Goal: Find specific page/section: Find specific page/section

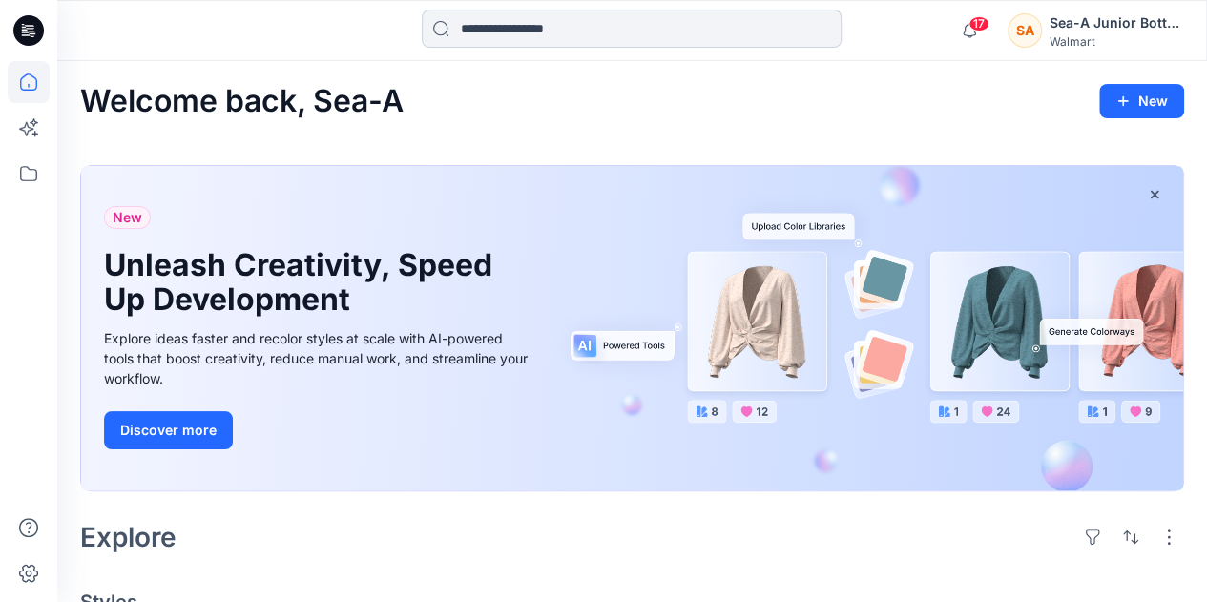
click at [724, 26] on input at bounding box center [632, 29] width 420 height 38
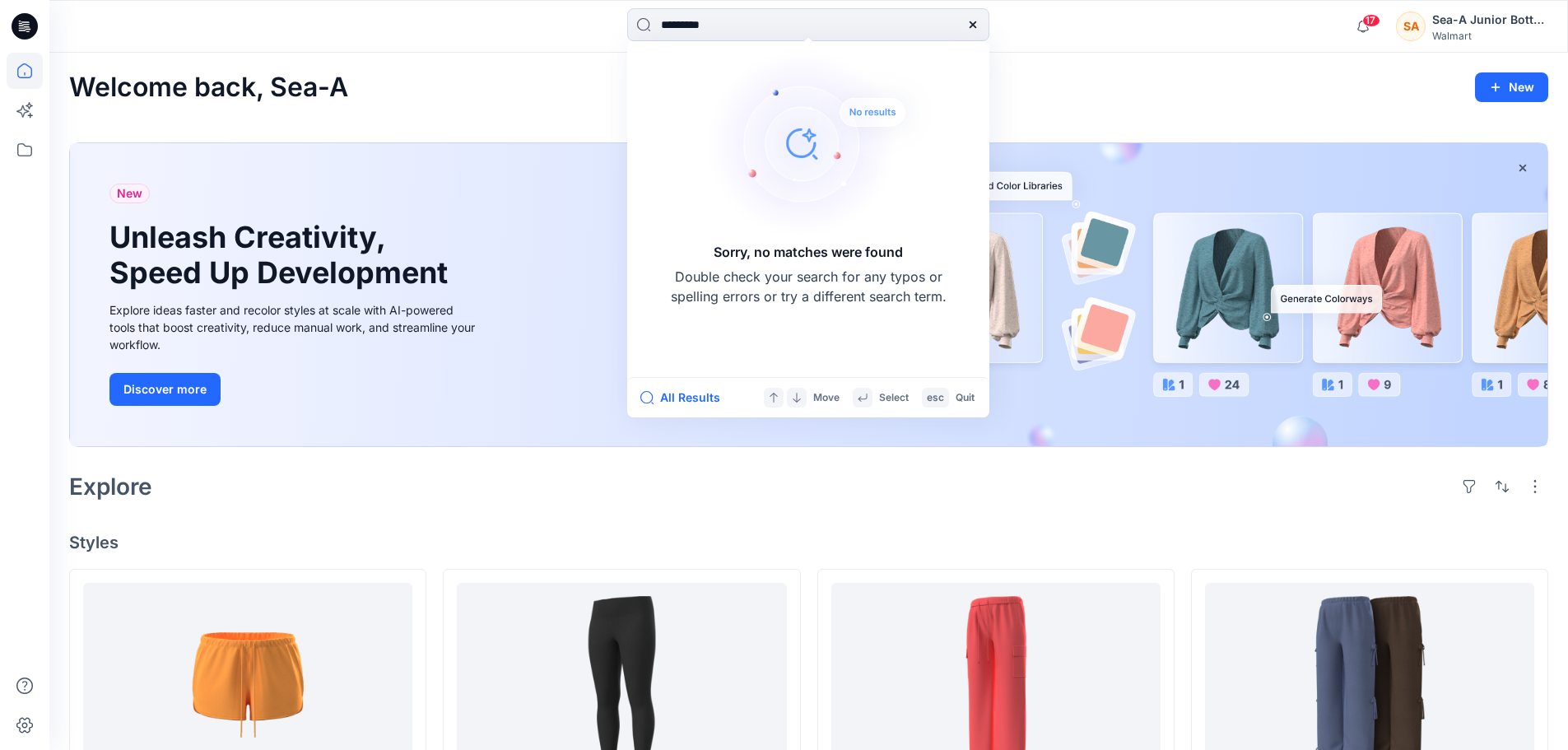
drag, startPoint x: 687, startPoint y: 28, endPoint x: 515, endPoint y: 45, distance: 172.8
click at [515, 45] on div "********* Sorry, no matches were found Double check your search for any typos o…" at bounding box center [808, 26] width 1518 height 53
type input "*****"
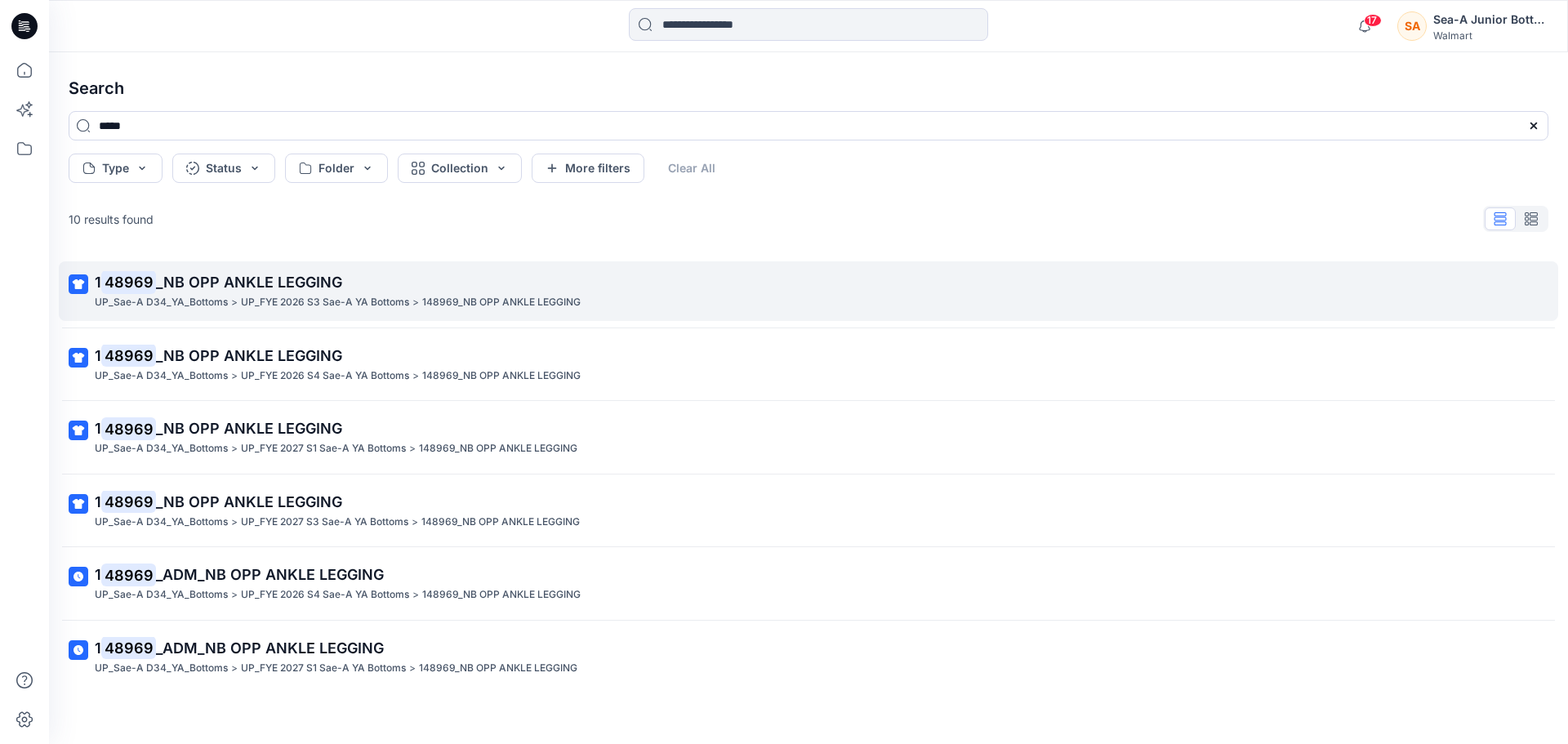
click at [295, 288] on span "_NB OPP ANKLE LEGGING" at bounding box center [249, 283] width 187 height 17
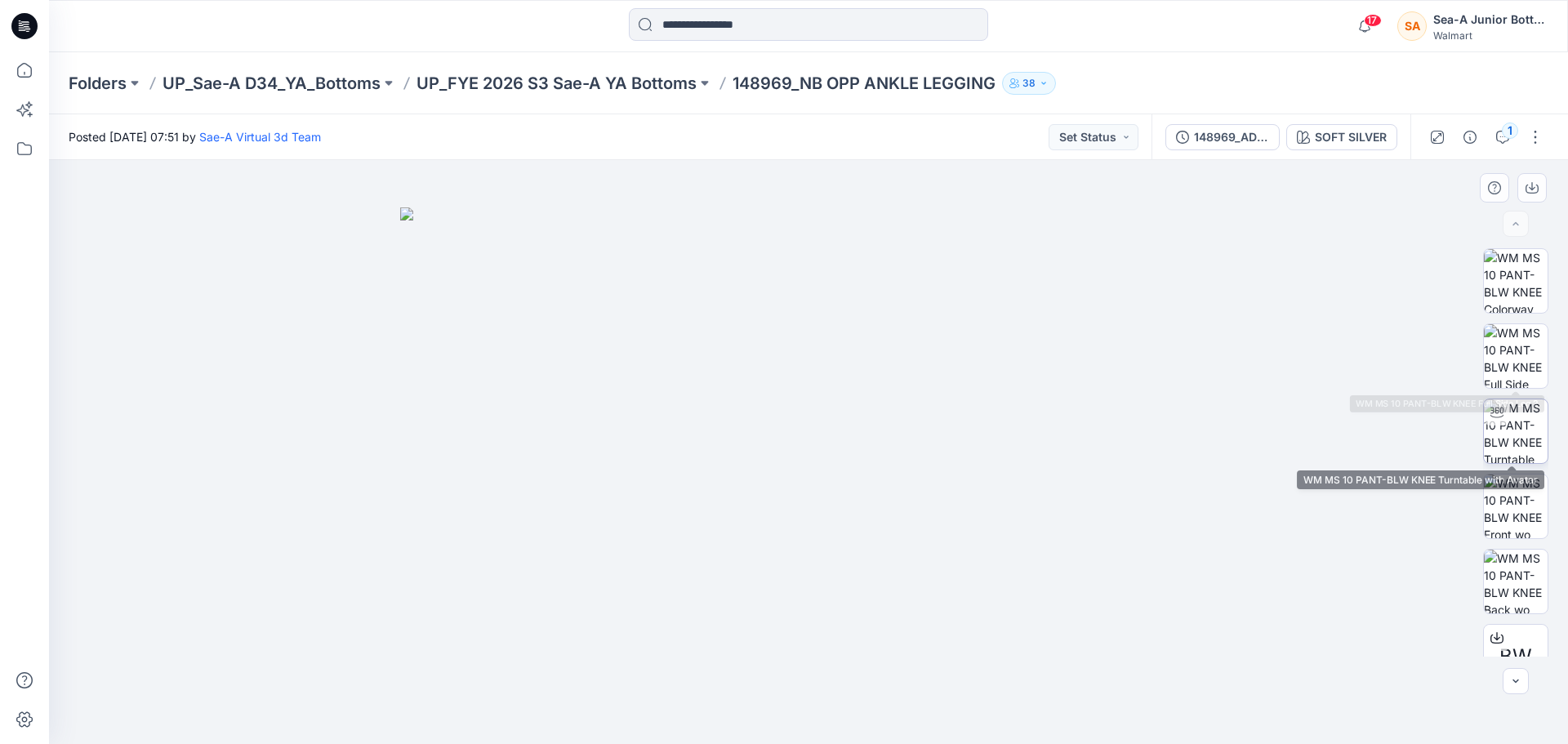
click at [1032, 430] on img at bounding box center [1516, 432] width 63 height 63
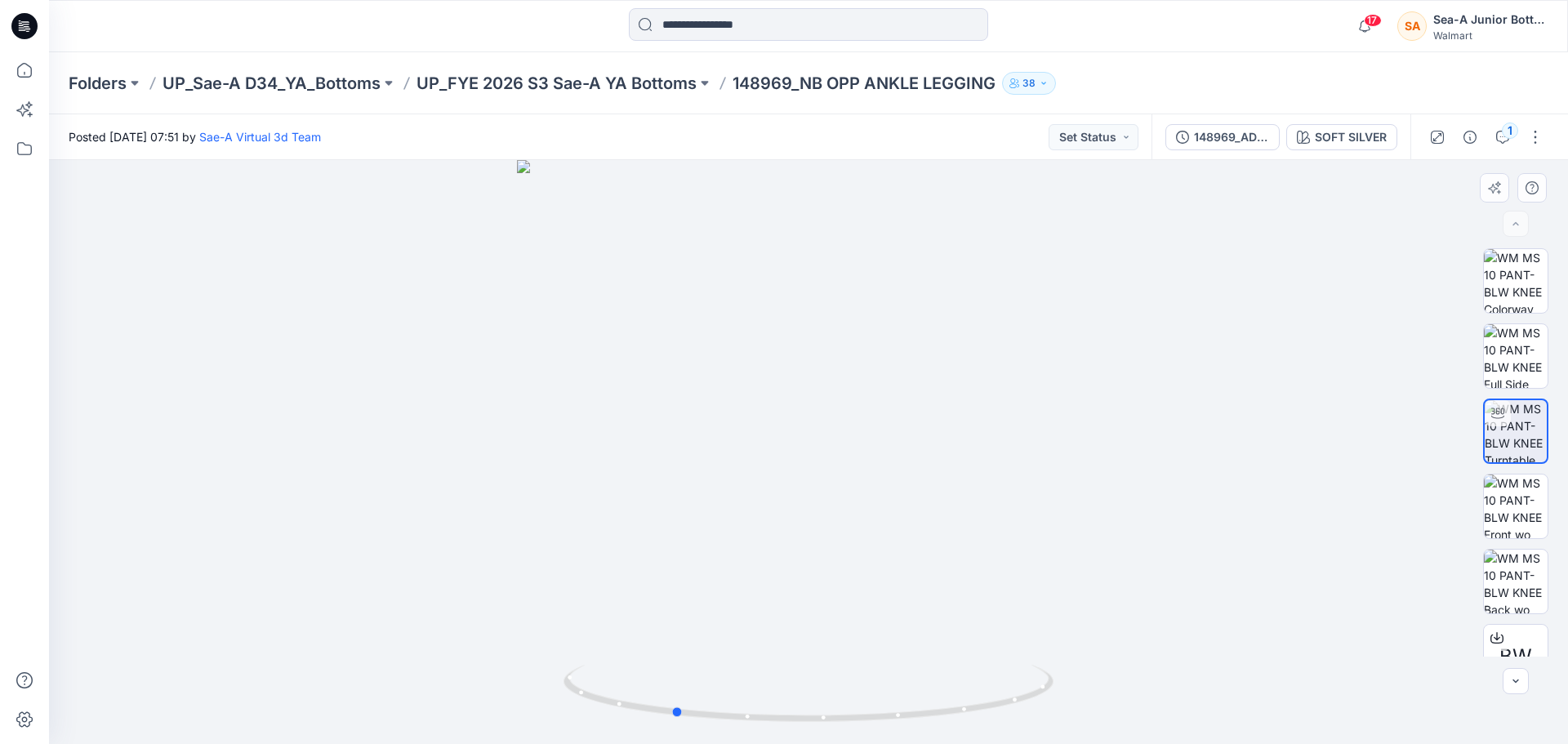
drag, startPoint x: 923, startPoint y: 573, endPoint x: 787, endPoint y: 580, distance: 136.2
click at [787, 515] on div at bounding box center [808, 452] width 1519 height 584
drag, startPoint x: 852, startPoint y: 467, endPoint x: 784, endPoint y: 488, distance: 71.2
click at [784, 488] on div at bounding box center [808, 452] width 1519 height 584
click at [1032, 374] on img at bounding box center [1516, 356] width 63 height 63
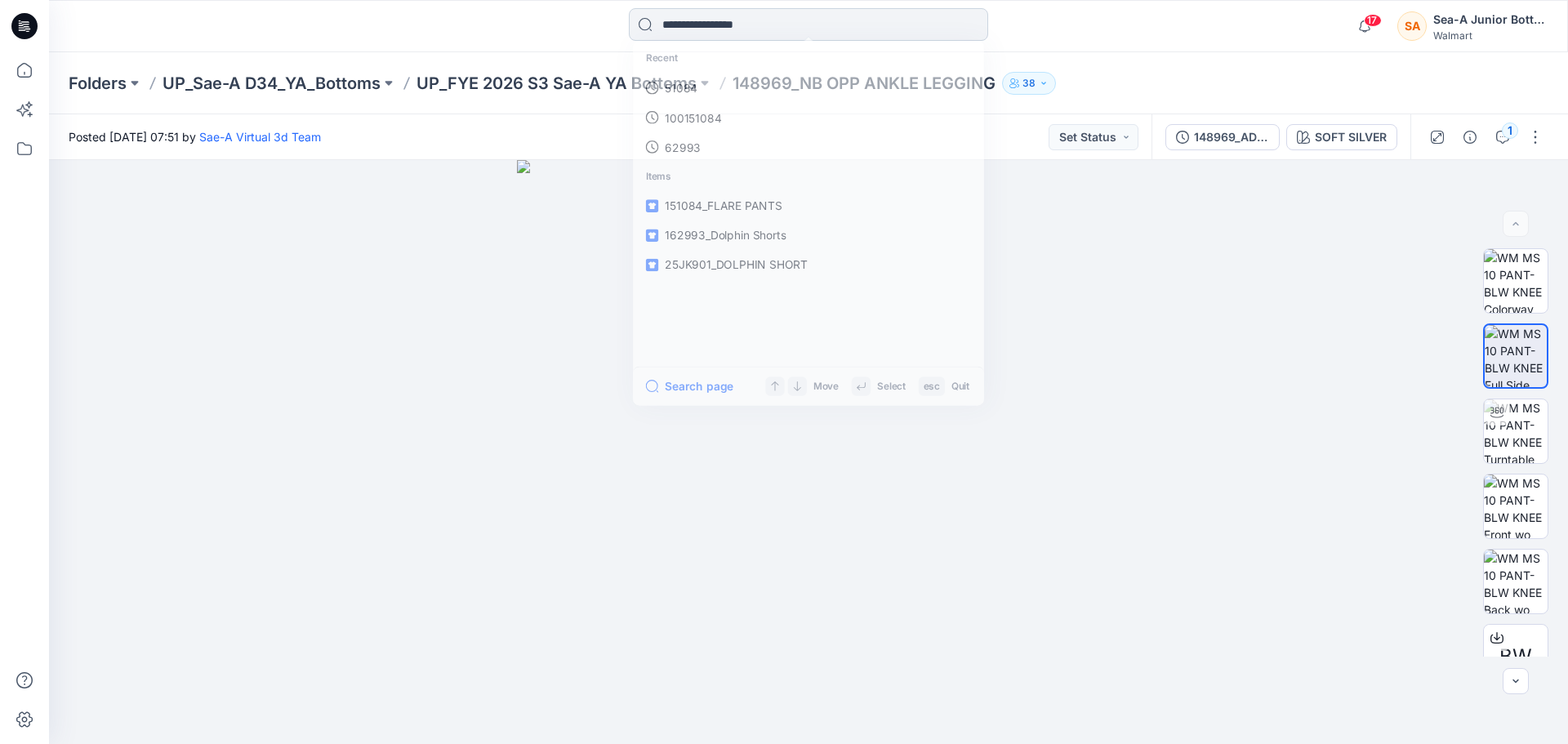
click at [781, 18] on input at bounding box center [809, 25] width 359 height 33
click at [688, 86] on p "48969" at bounding box center [680, 89] width 37 height 17
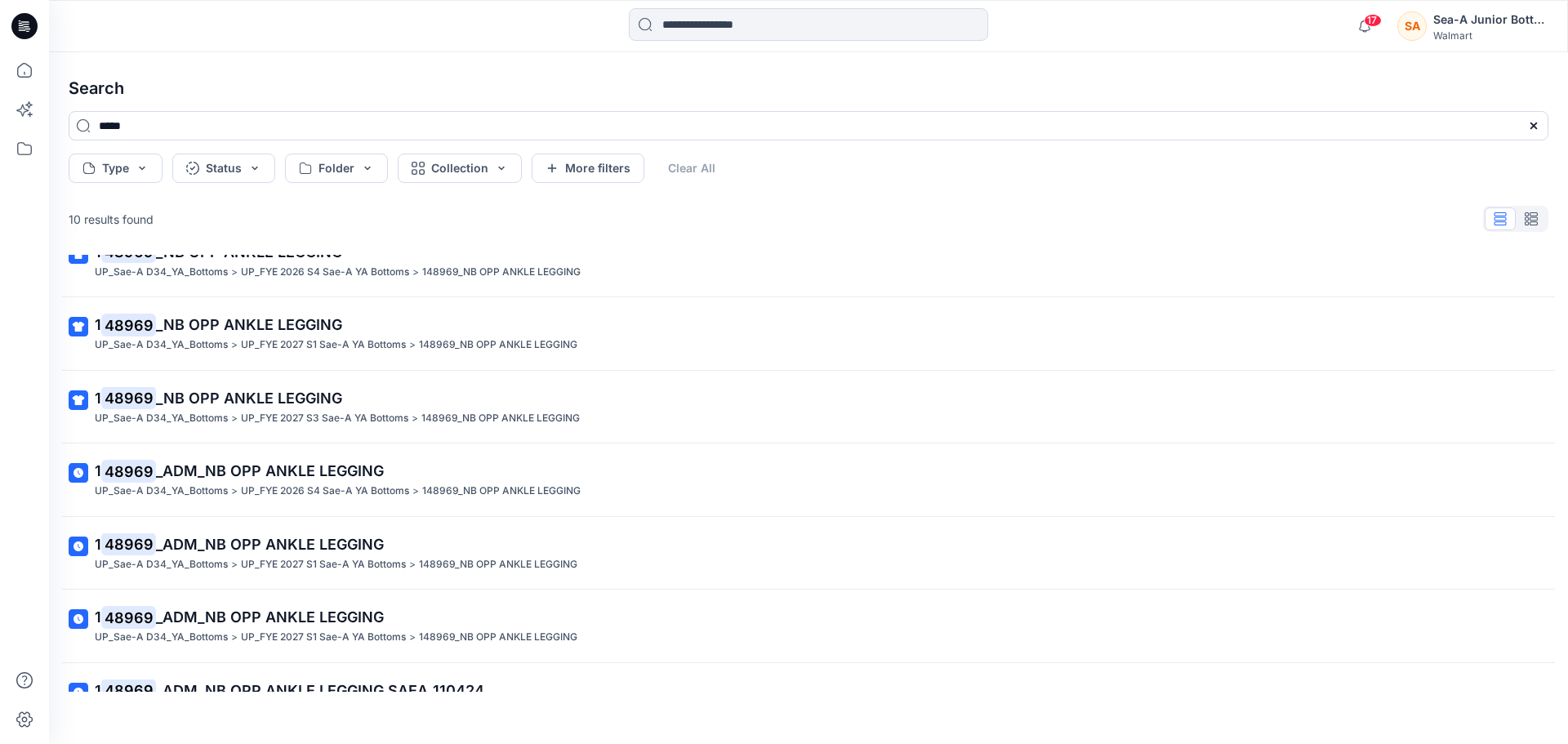
scroll to position [294, 0]
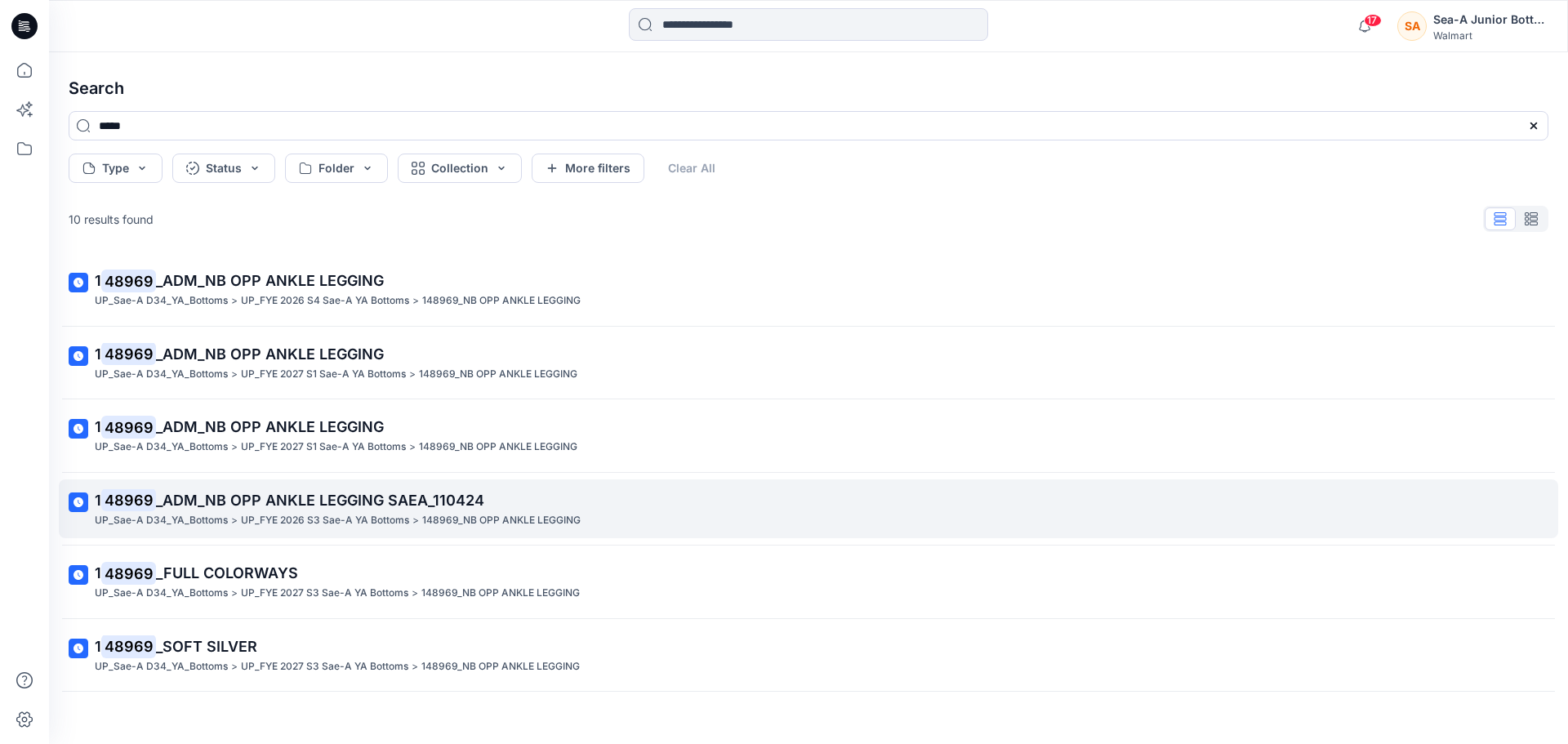
click at [293, 501] on span "_ADM_NB OPP ANKLE LEGGING SAEA_110424" at bounding box center [320, 500] width 329 height 17
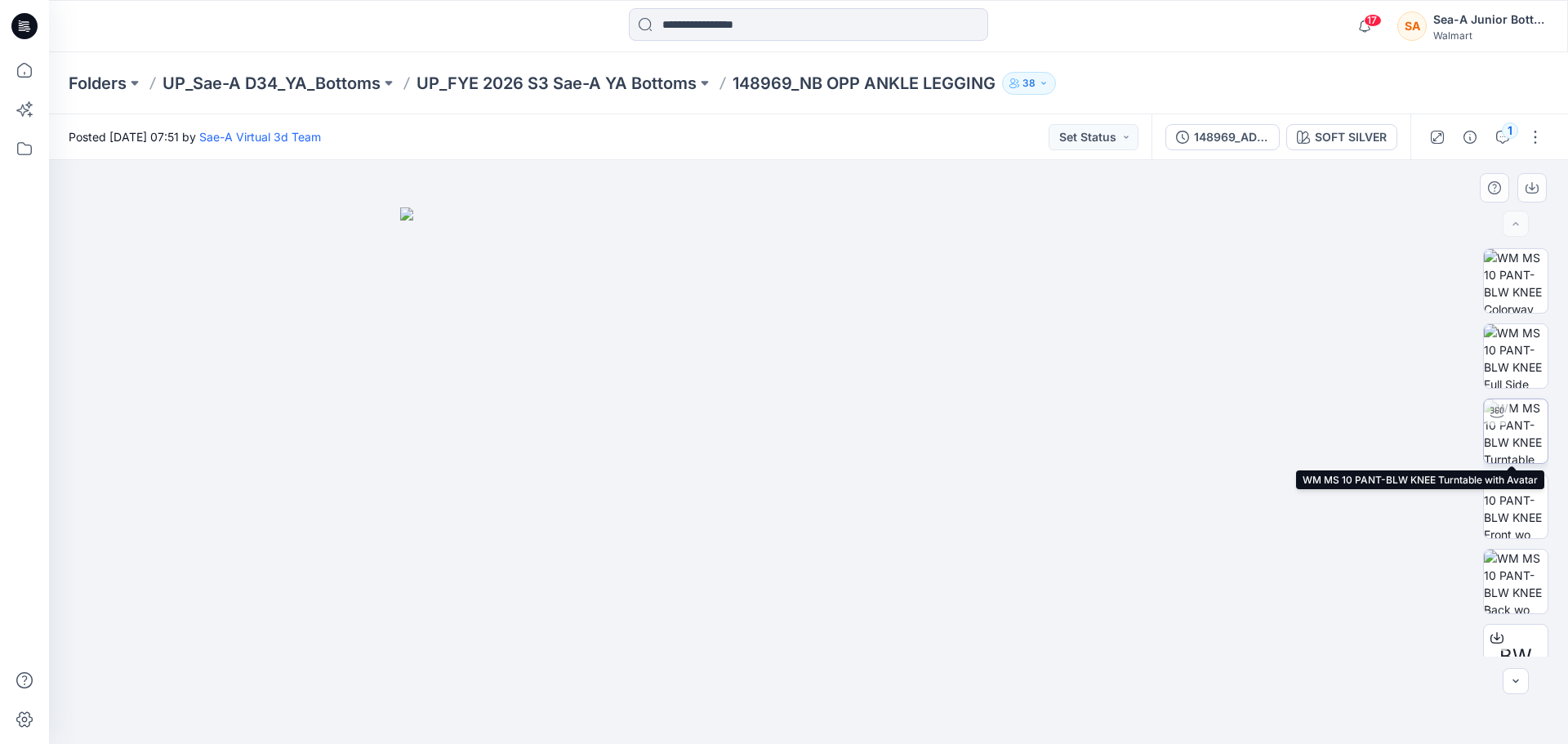
click at [1032, 420] on div at bounding box center [1497, 413] width 27 height 27
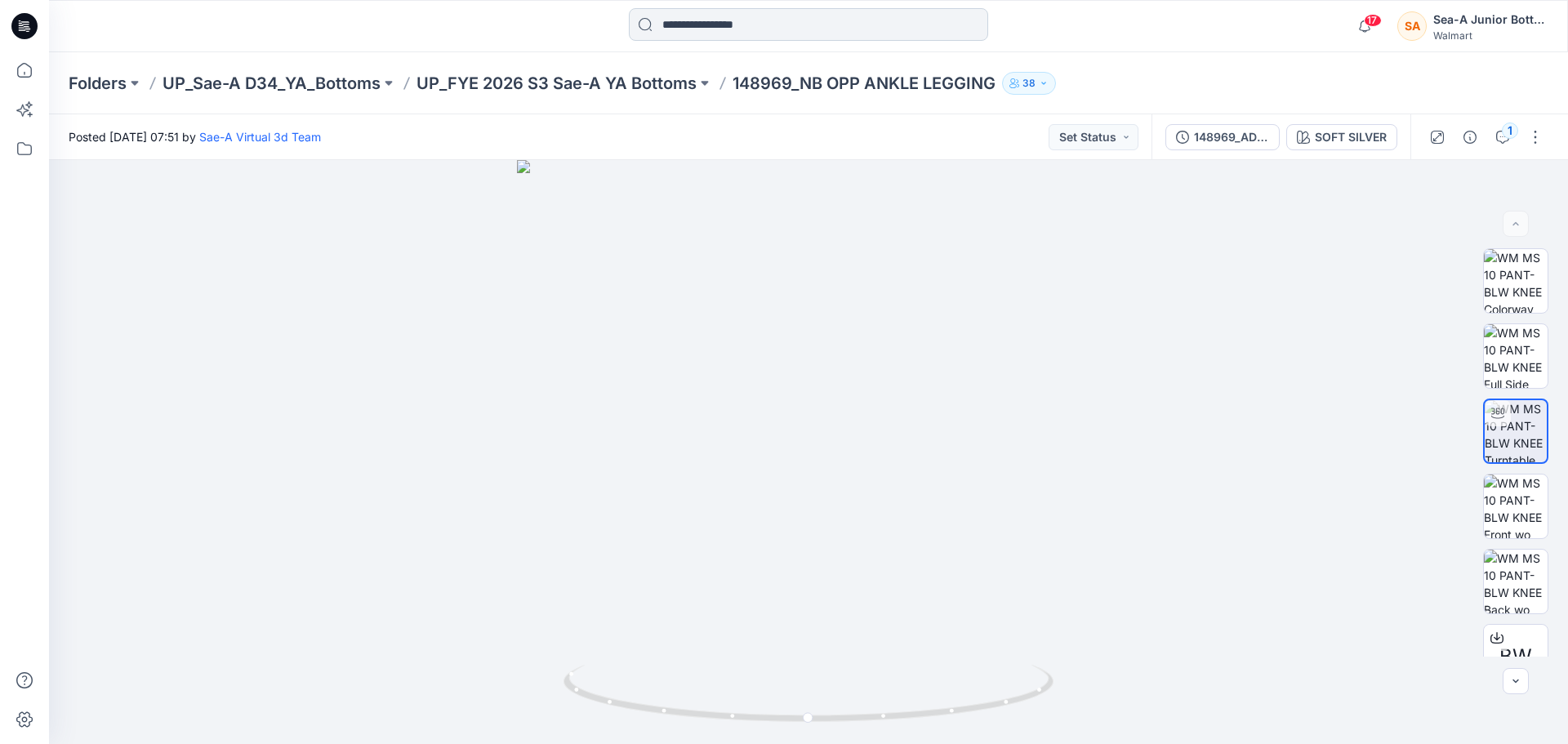
click at [710, 28] on input at bounding box center [809, 25] width 359 height 33
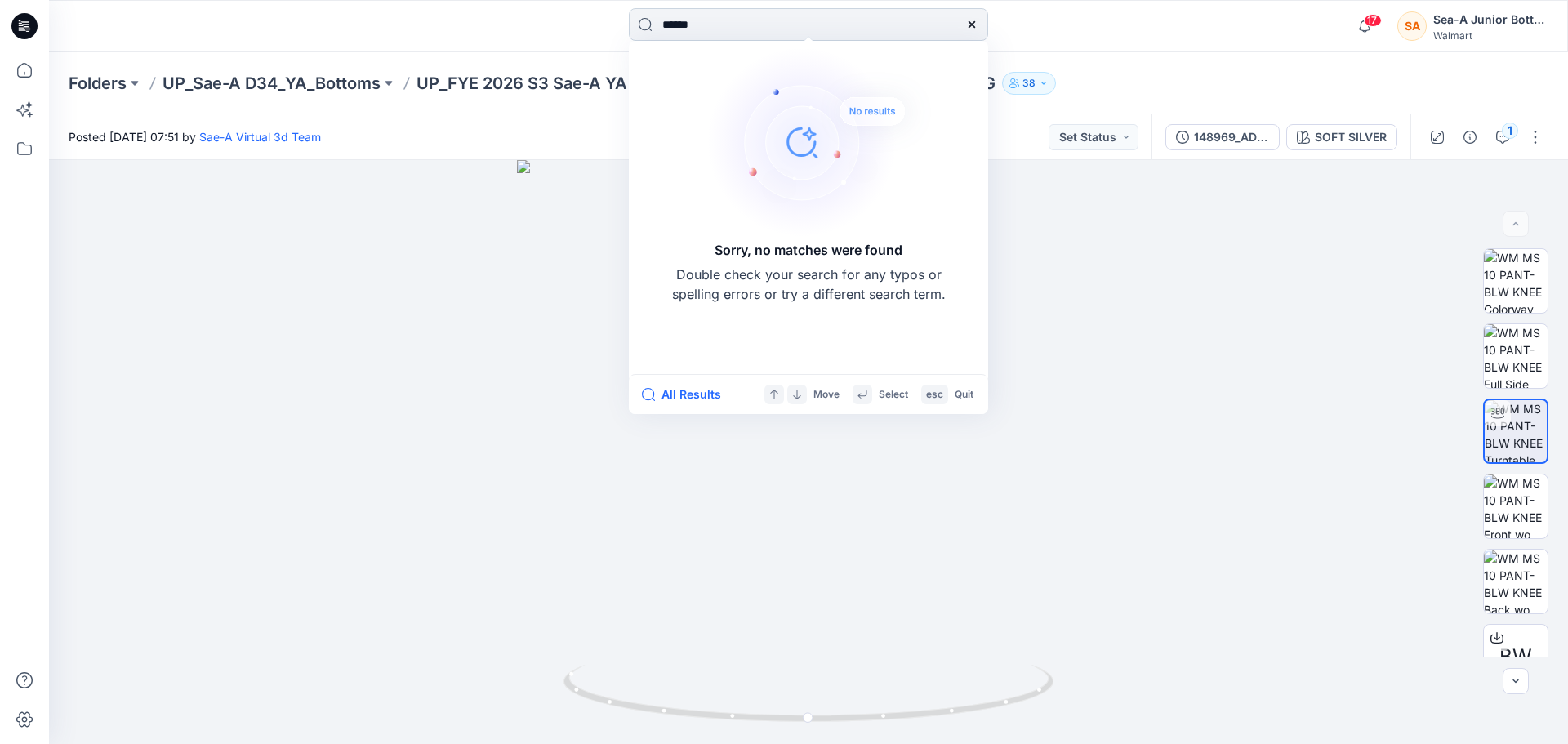
type input "******"
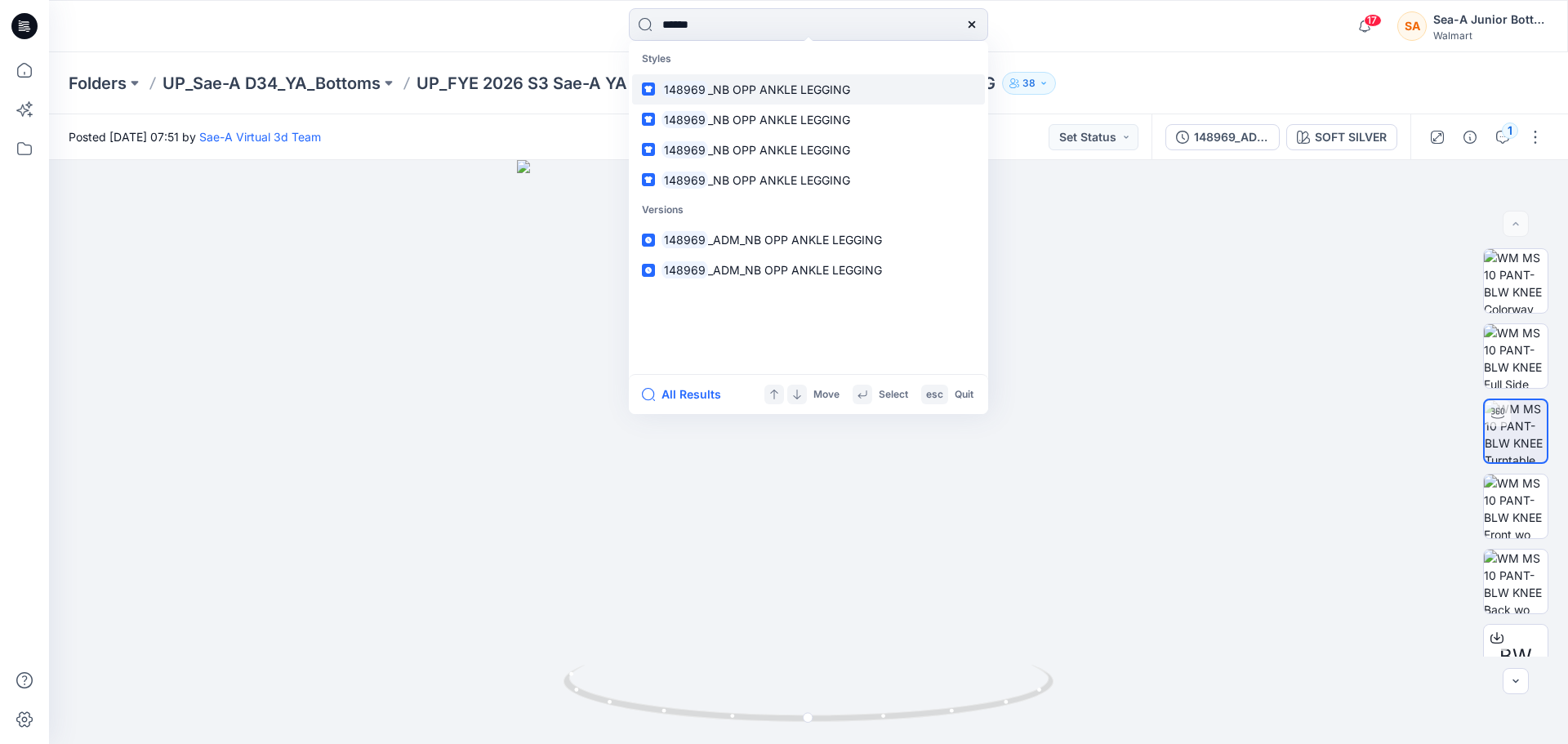
click at [796, 98] on p "148969 _NB OPP ANKLE LEGGING" at bounding box center [756, 89] width 188 height 17
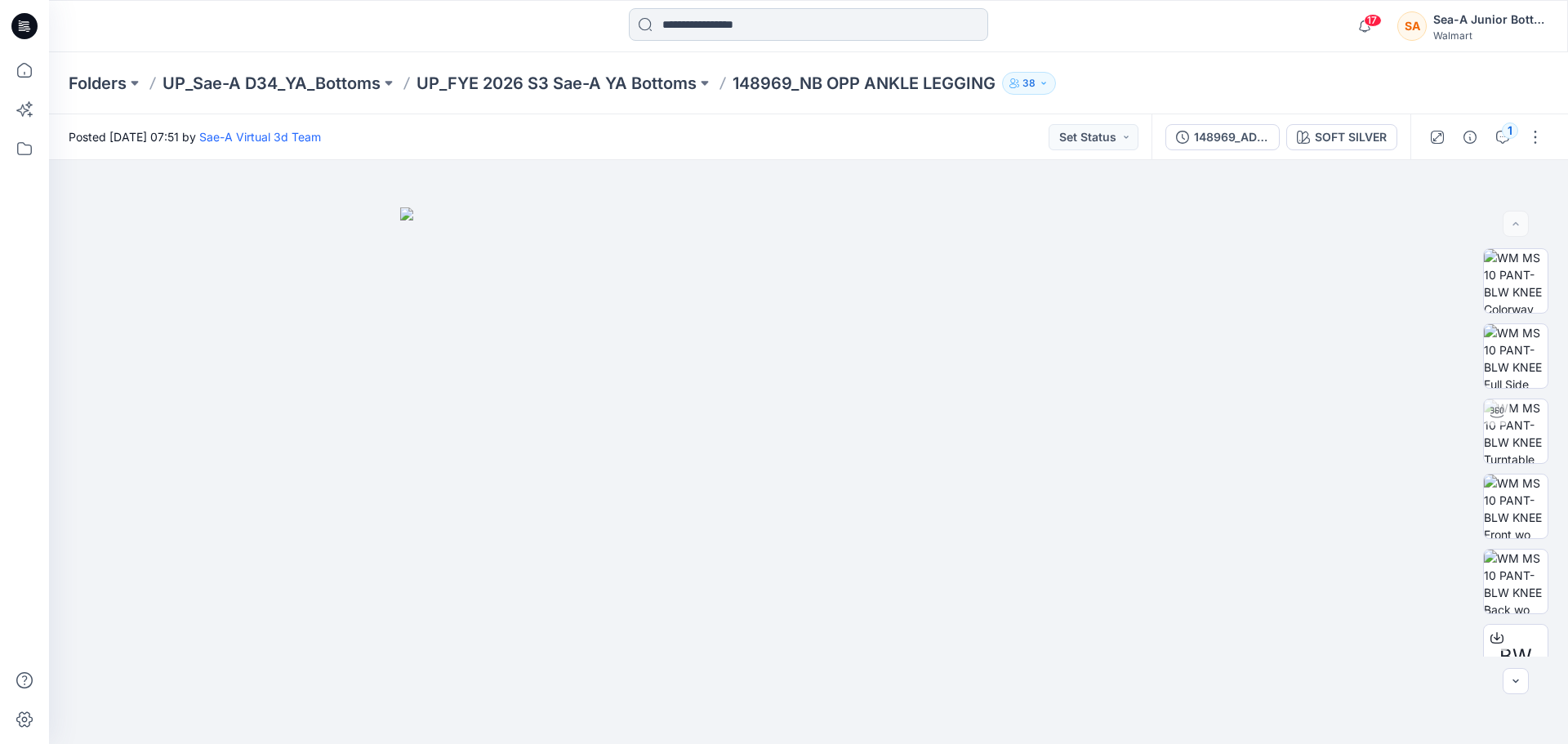
click at [820, 25] on input at bounding box center [809, 25] width 359 height 33
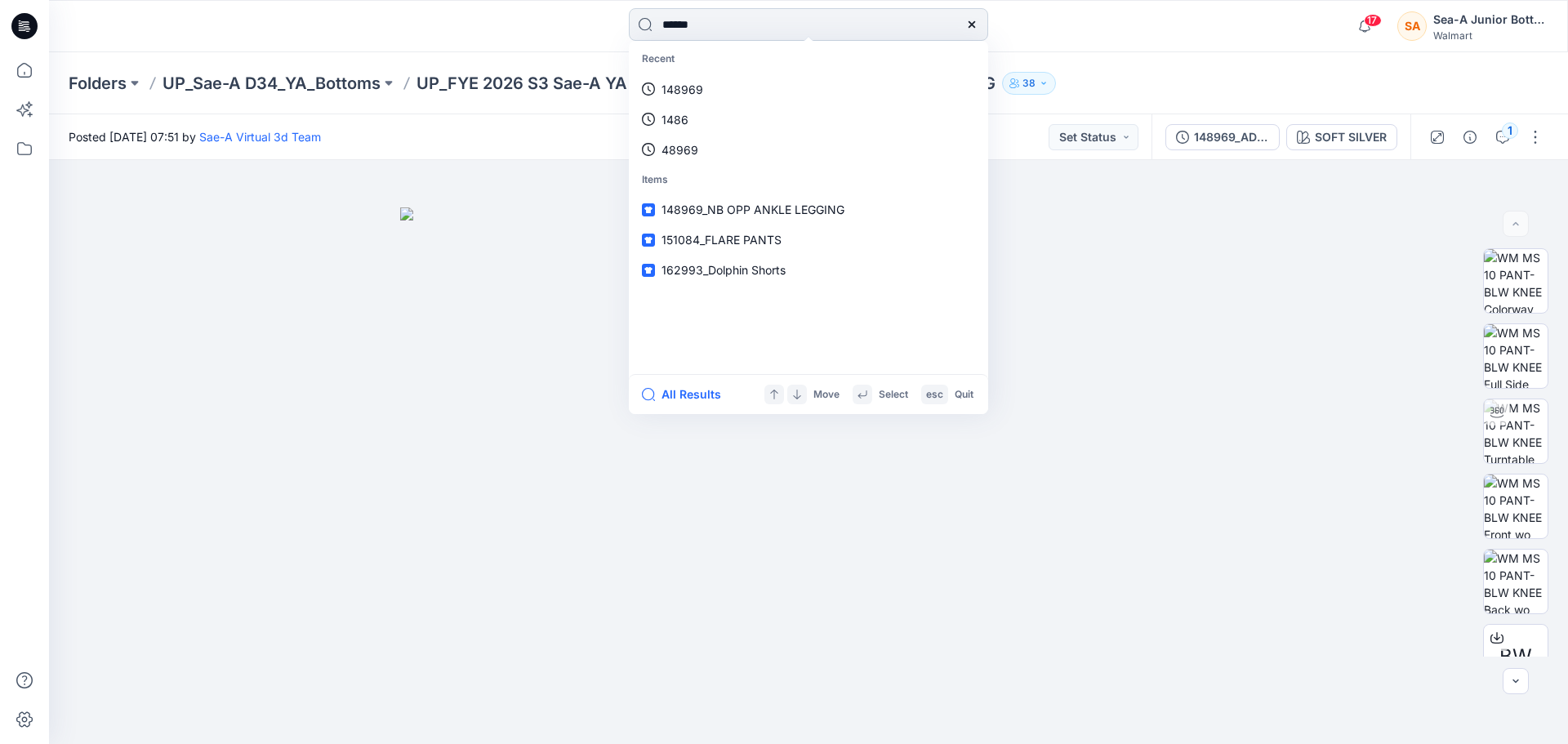
type input "******"
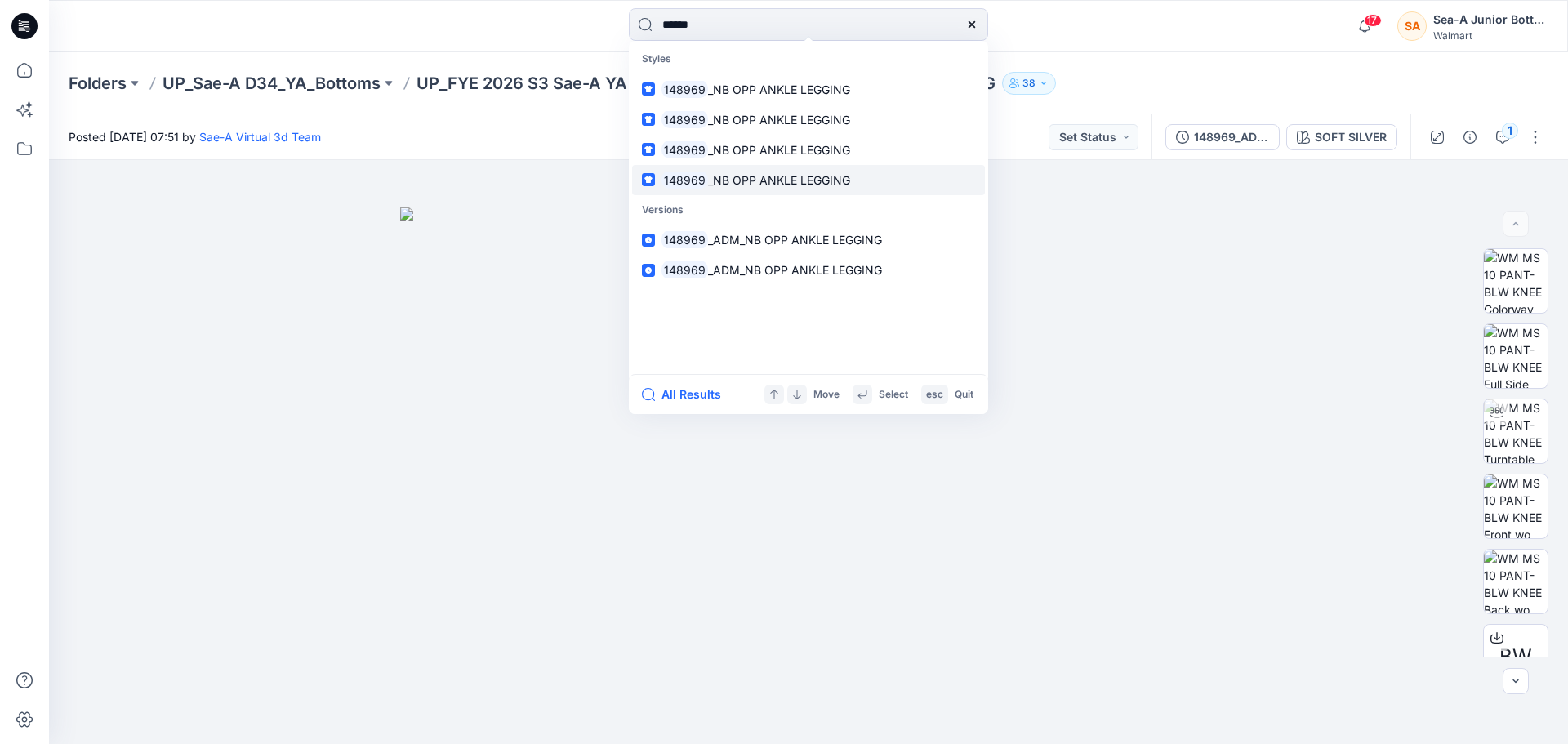
click at [769, 183] on span "_NB OPP ANKLE LEGGING" at bounding box center [779, 180] width 142 height 14
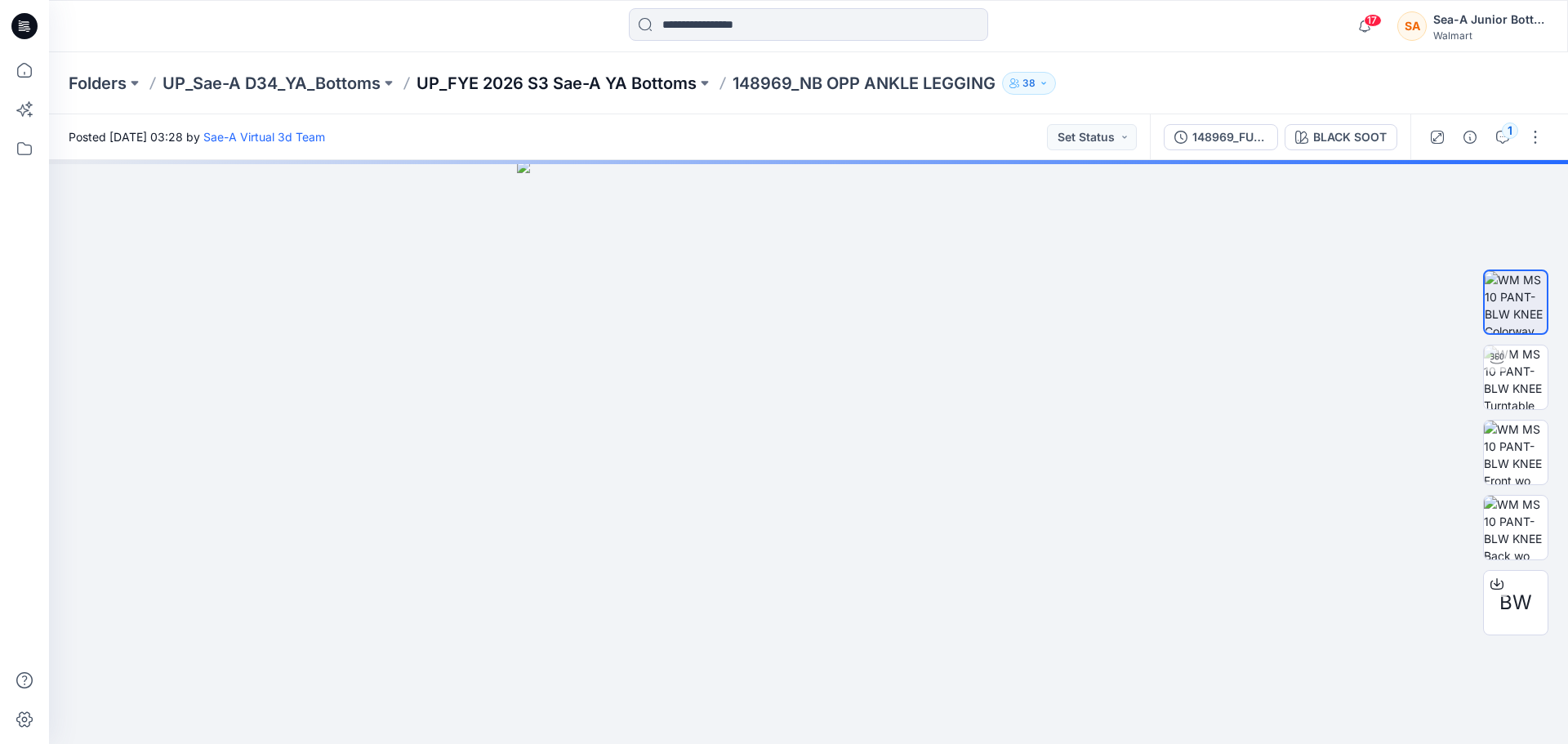
click at [488, 79] on p "UP_FYE 2026 S3 Sae-A YA Bottoms" at bounding box center [556, 83] width 280 height 23
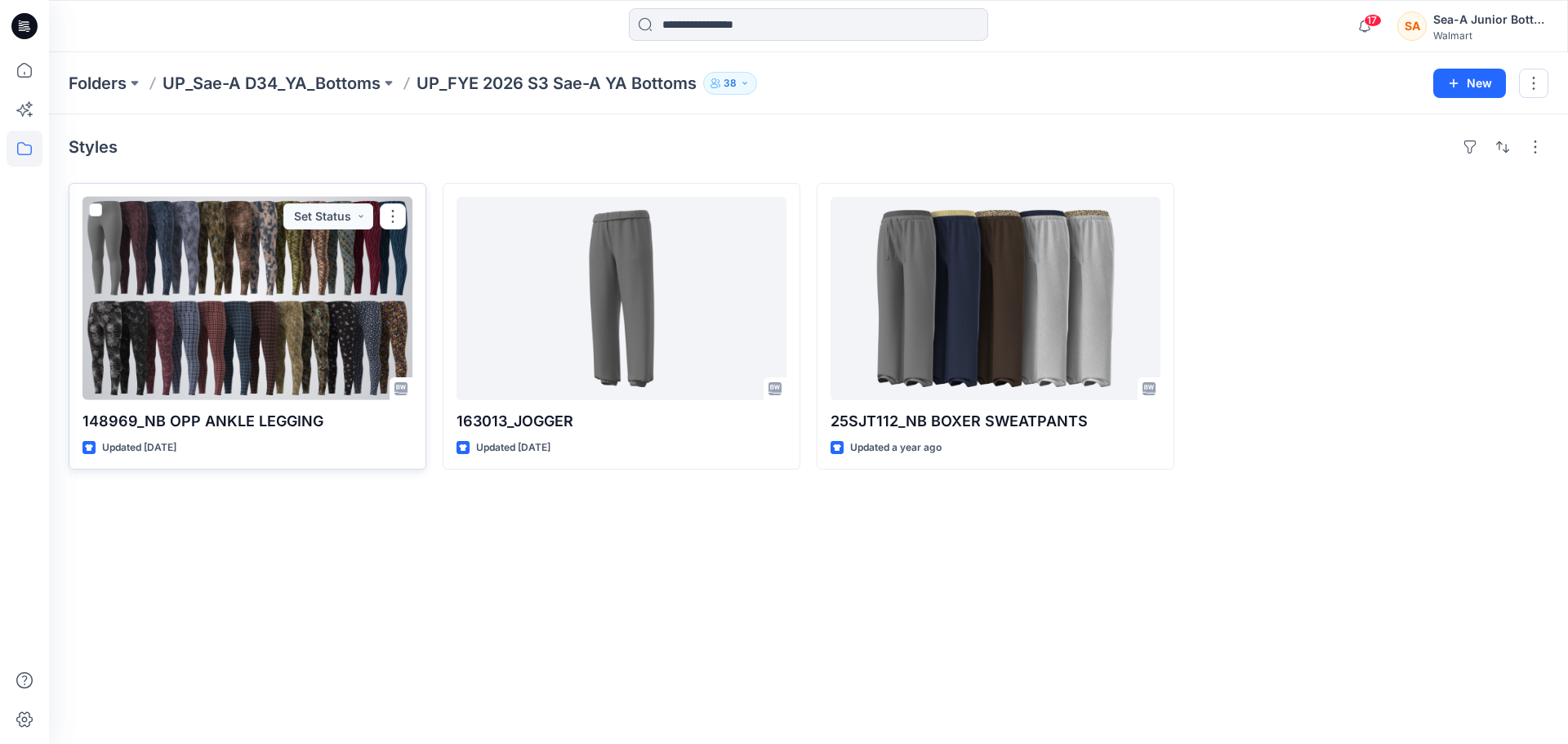
click at [276, 321] on div at bounding box center [246, 299] width 330 height 204
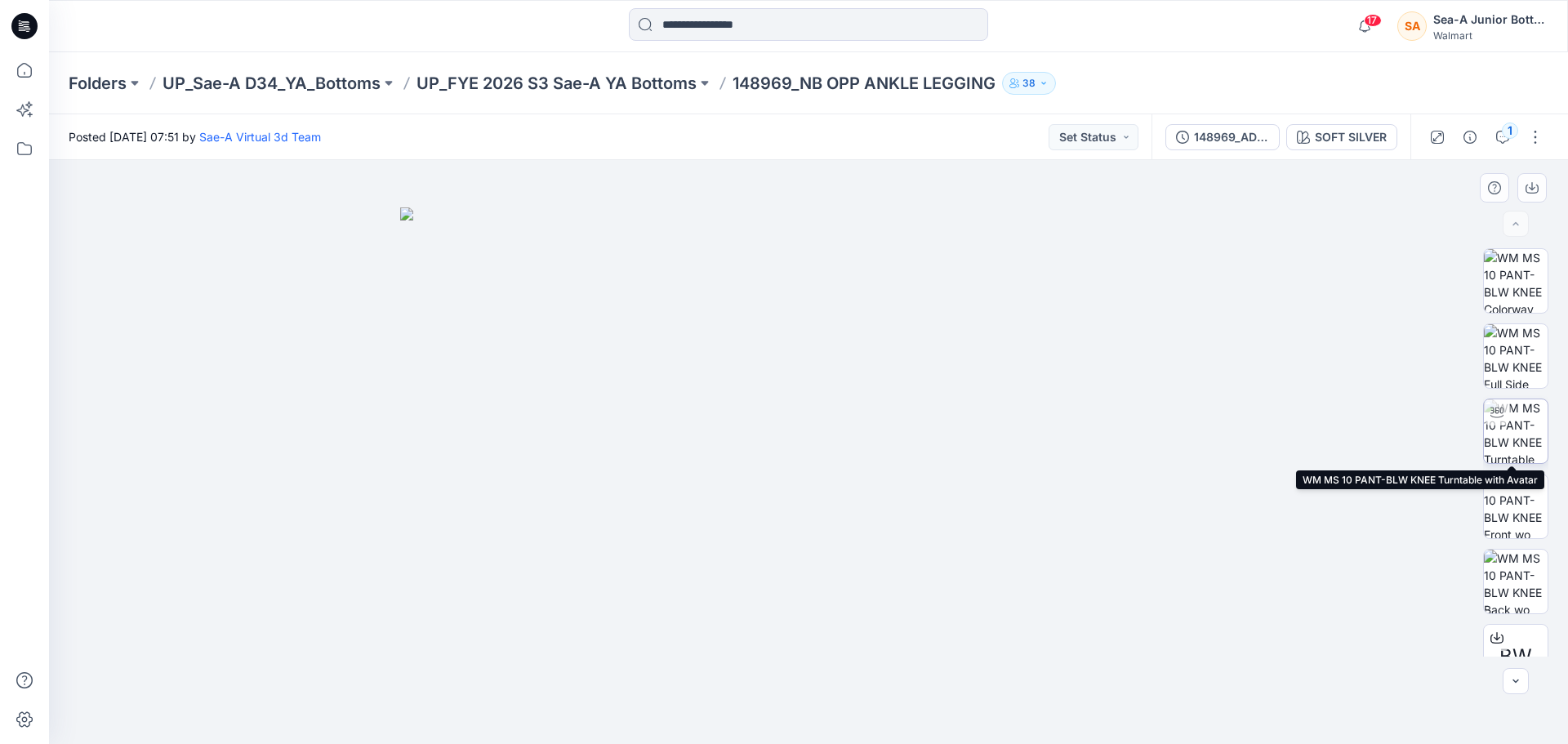
click at [1032, 424] on img at bounding box center [1516, 432] width 63 height 63
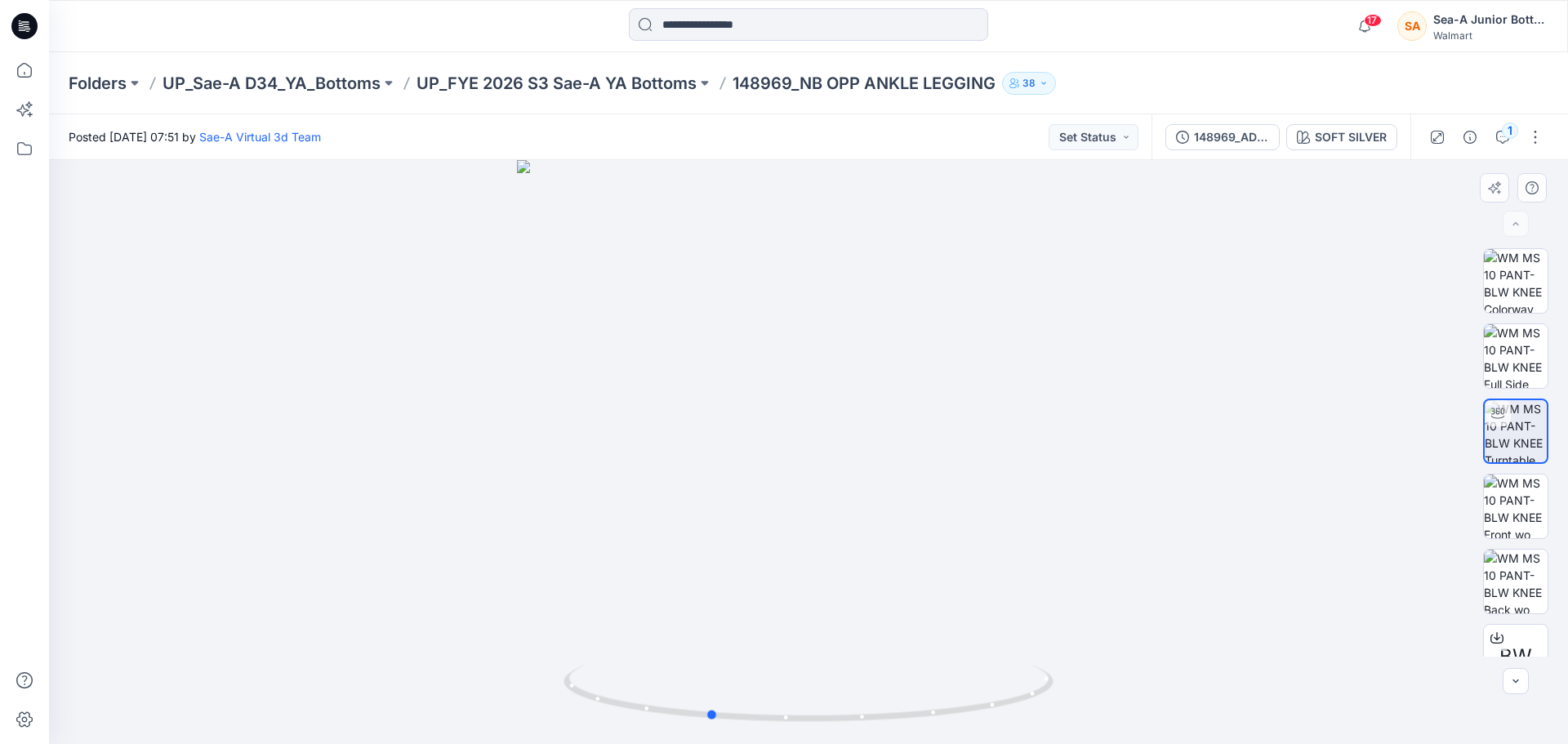
drag, startPoint x: 862, startPoint y: 428, endPoint x: 760, endPoint y: 435, distance: 102.2
click at [760, 435] on div at bounding box center [808, 452] width 1519 height 584
drag, startPoint x: 819, startPoint y: 414, endPoint x: 711, endPoint y: 420, distance: 108.2
click at [711, 420] on div at bounding box center [808, 452] width 1519 height 584
